Goal: Task Accomplishment & Management: Manage account settings

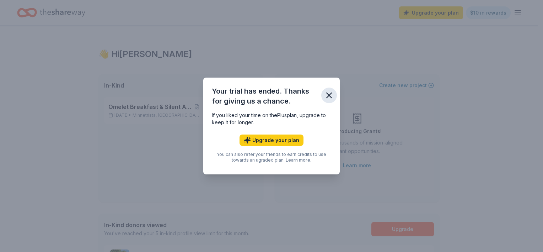
click at [330, 96] on icon "button" at bounding box center [329, 95] width 5 height 5
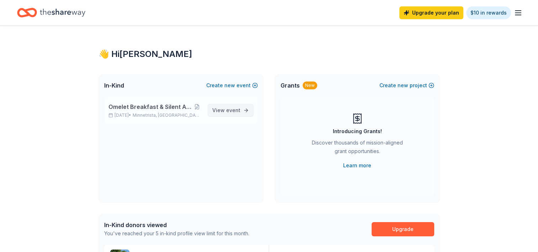
click at [227, 112] on span "event" at bounding box center [233, 110] width 14 height 6
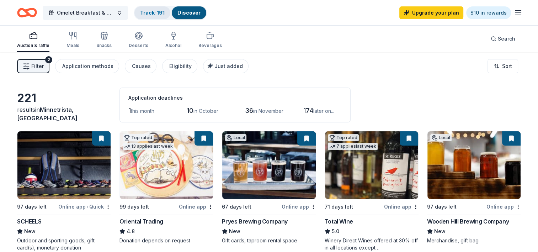
click at [153, 12] on link "Track · 191" at bounding box center [152, 13] width 25 height 6
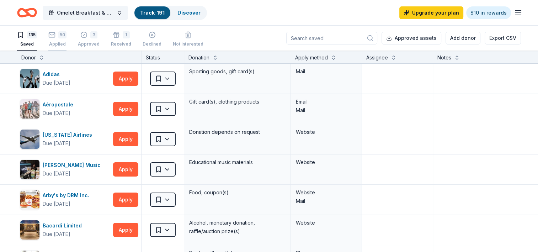
click at [57, 38] on div "50" at bounding box center [57, 34] width 18 height 7
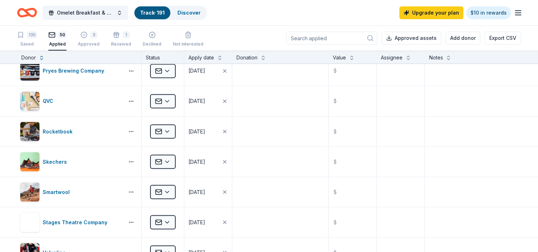
scroll to position [1287, 0]
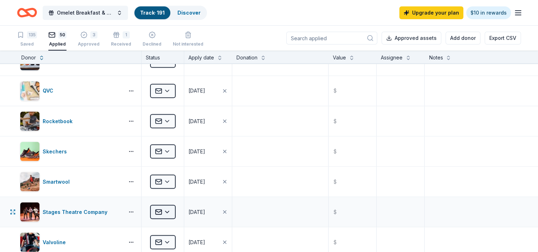
click at [168, 206] on html "Omelet Breakfast & Silent Auction Fundraiser Track · 191 Discover Upgrade your …" at bounding box center [269, 126] width 538 height 252
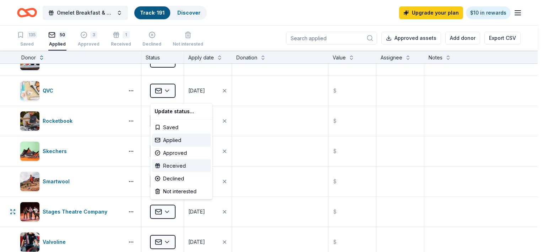
click at [177, 164] on div "Received" at bounding box center [181, 165] width 59 height 13
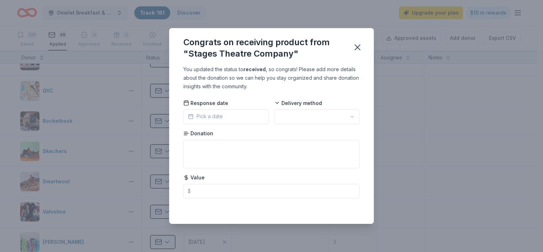
click at [222, 117] on span "Pick a date" at bounding box center [205, 116] width 35 height 9
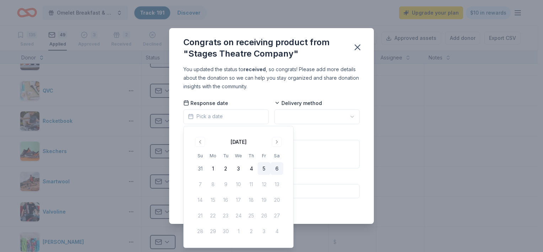
click at [265, 166] on button "5" at bounding box center [264, 168] width 13 height 13
click at [306, 115] on html "Omelet Breakfast & Silent Auction Fundraiser Track · 191 Discover Upgrade your …" at bounding box center [271, 126] width 543 height 252
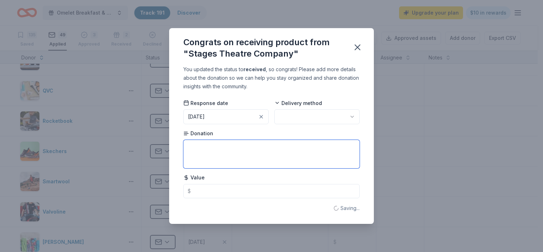
click at [244, 149] on textarea at bounding box center [271, 154] width 176 height 28
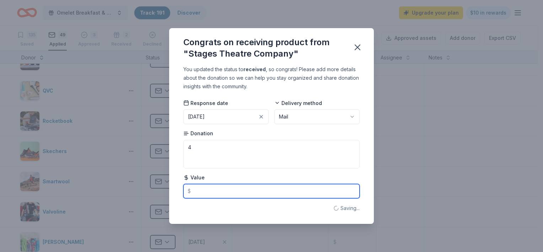
type textarea "4 vouchers"
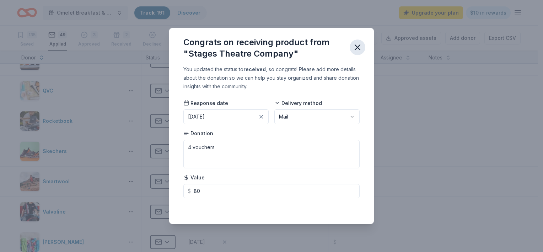
type input "80.00"
click at [357, 50] on icon "button" at bounding box center [358, 47] width 10 height 10
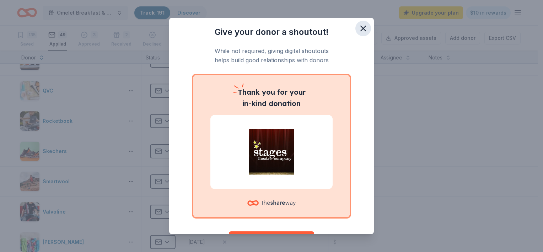
click at [361, 28] on icon "button" at bounding box center [363, 28] width 5 height 5
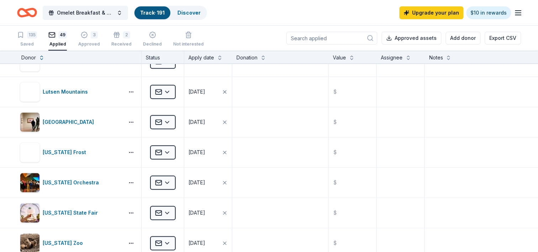
scroll to position [858, 0]
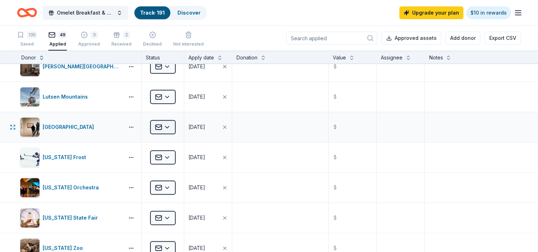
click at [166, 123] on html "Omelet Breakfast & Silent Auction Fundraiser Track · 191 Discover Upgrade your …" at bounding box center [269, 126] width 538 height 252
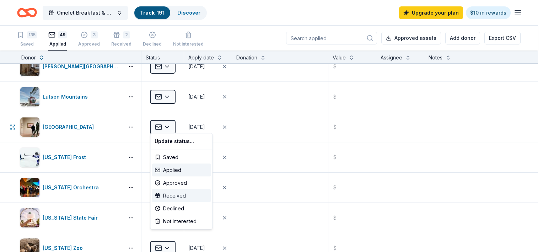
click at [172, 194] on div "Received" at bounding box center [181, 195] width 59 height 13
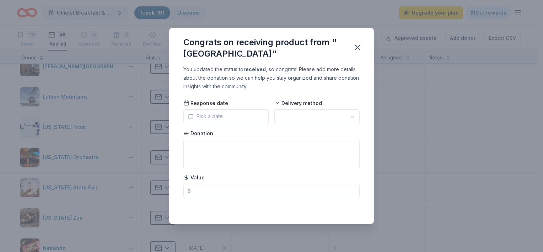
click at [241, 114] on button "Pick a date" at bounding box center [225, 116] width 85 height 15
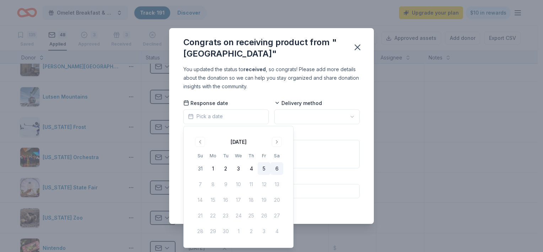
click at [262, 167] on button "5" at bounding box center [264, 168] width 13 height 13
click at [310, 118] on html "Omelet Breakfast & Silent Auction Fundraiser Track · 191 Discover Upgrade your …" at bounding box center [271, 126] width 543 height 252
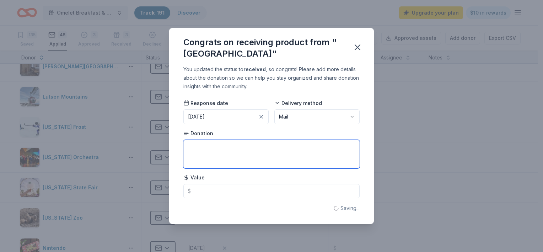
click at [259, 146] on textarea at bounding box center [271, 154] width 176 height 28
type textarea "4 vouchers"
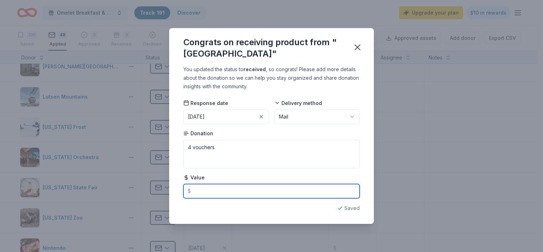
click at [226, 191] on input "text" at bounding box center [271, 191] width 176 height 14
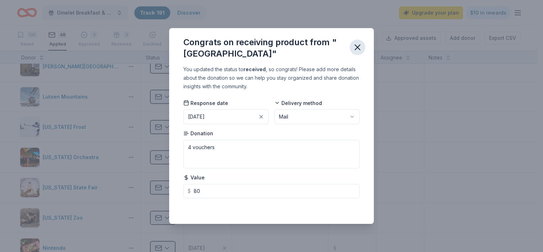
type input "80.00"
click at [359, 47] on icon "button" at bounding box center [358, 47] width 10 height 10
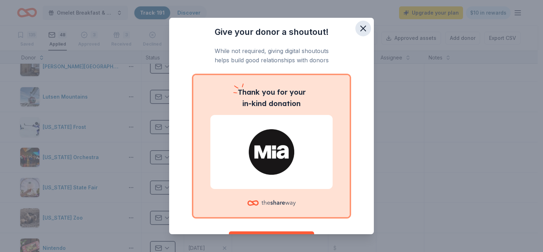
click at [358, 29] on icon "button" at bounding box center [363, 28] width 10 height 10
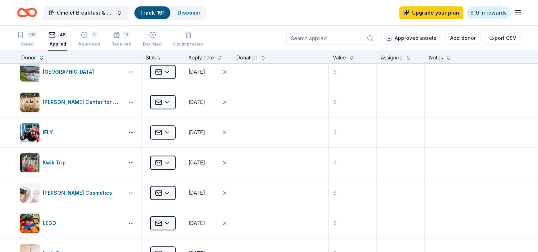
scroll to position [657, 0]
